Goal: Task Accomplishment & Management: Use online tool/utility

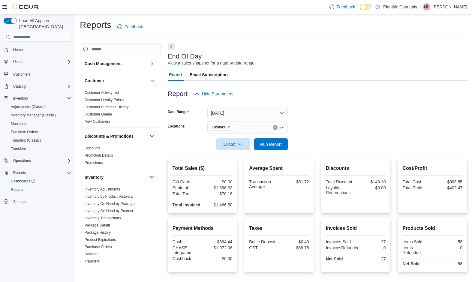
scroll to position [60, 0]
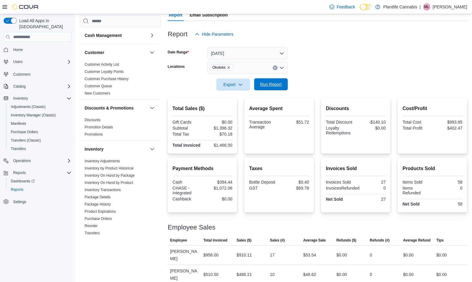
click at [269, 85] on span "Run Report" at bounding box center [271, 84] width 22 height 6
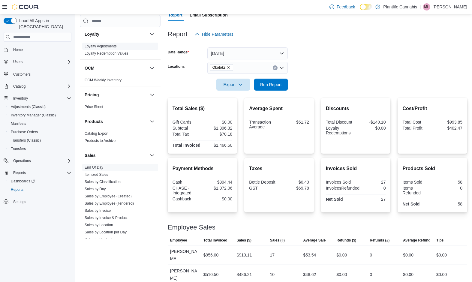
scroll to position [221, 0]
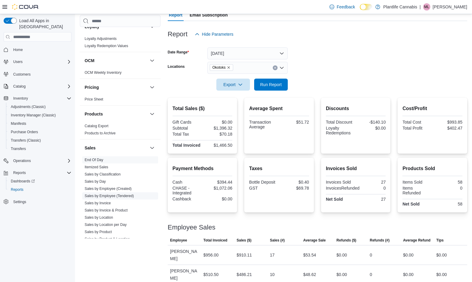
click at [112, 195] on link "Sales by Employee (Tendered)" at bounding box center [109, 196] width 49 height 4
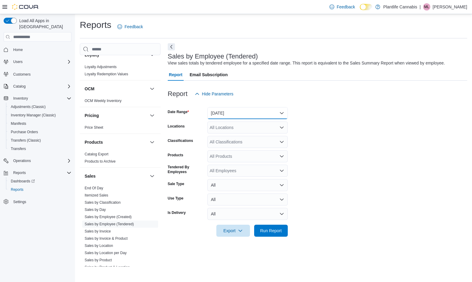
click at [222, 114] on button "[DATE]" at bounding box center [248, 113] width 80 height 12
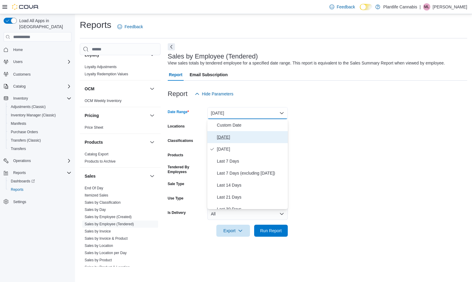
click at [222, 135] on span "[DATE]" at bounding box center [251, 137] width 68 height 7
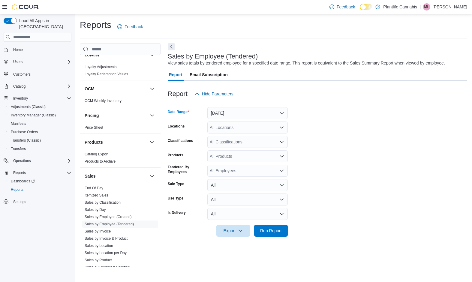
click at [219, 141] on div "All Classifications" at bounding box center [248, 142] width 80 height 12
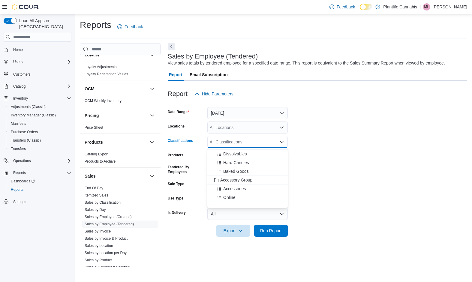
scroll to position [60, 0]
click at [229, 178] on span "Accessory Group" at bounding box center [236, 179] width 32 height 6
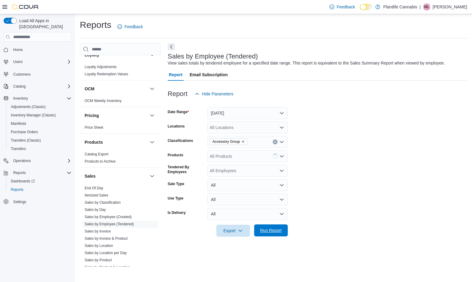
click at [270, 228] on span "Run Report" at bounding box center [271, 231] width 22 height 6
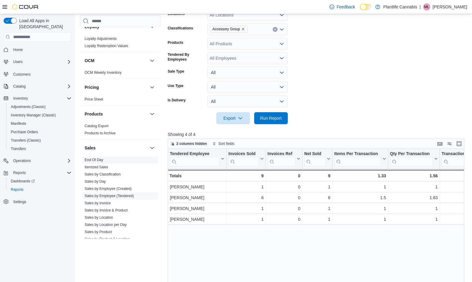
click at [130, 159] on span "End Of Day" at bounding box center [120, 159] width 76 height 7
